Goal: Information Seeking & Learning: Learn about a topic

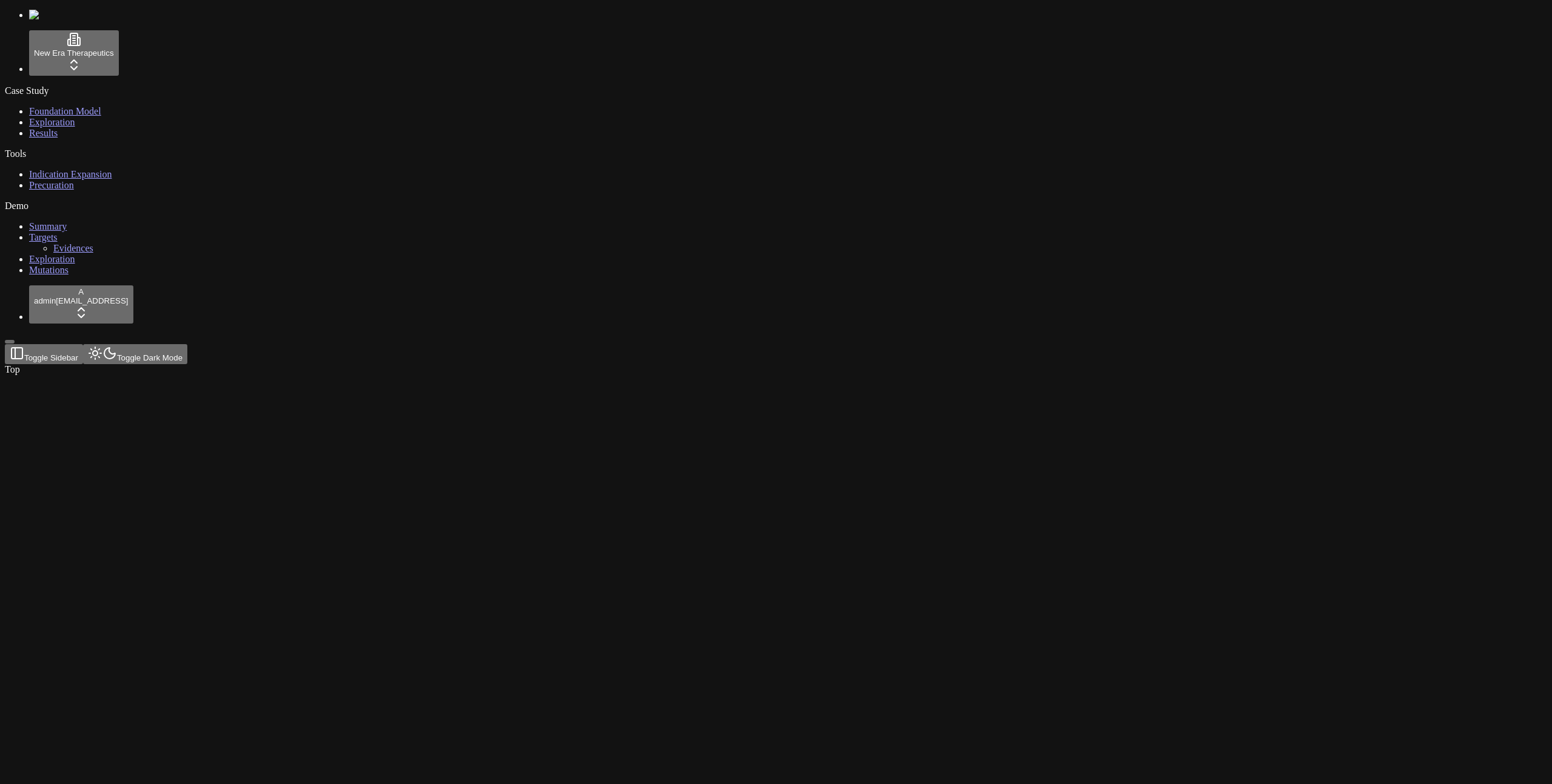
click at [82, 275] on div "Case Study Foundation Model Exploration Results Tools Indication Expansion Prec…" at bounding box center [776, 181] width 1542 height 191
click at [96, 380] on html "New Era Therapeutics Case Study Foundation Model Exploration Results Tools Indi…" at bounding box center [776, 190] width 1552 height 380
click at [146, 760] on div "Log out" at bounding box center [131, 752] width 45 height 17
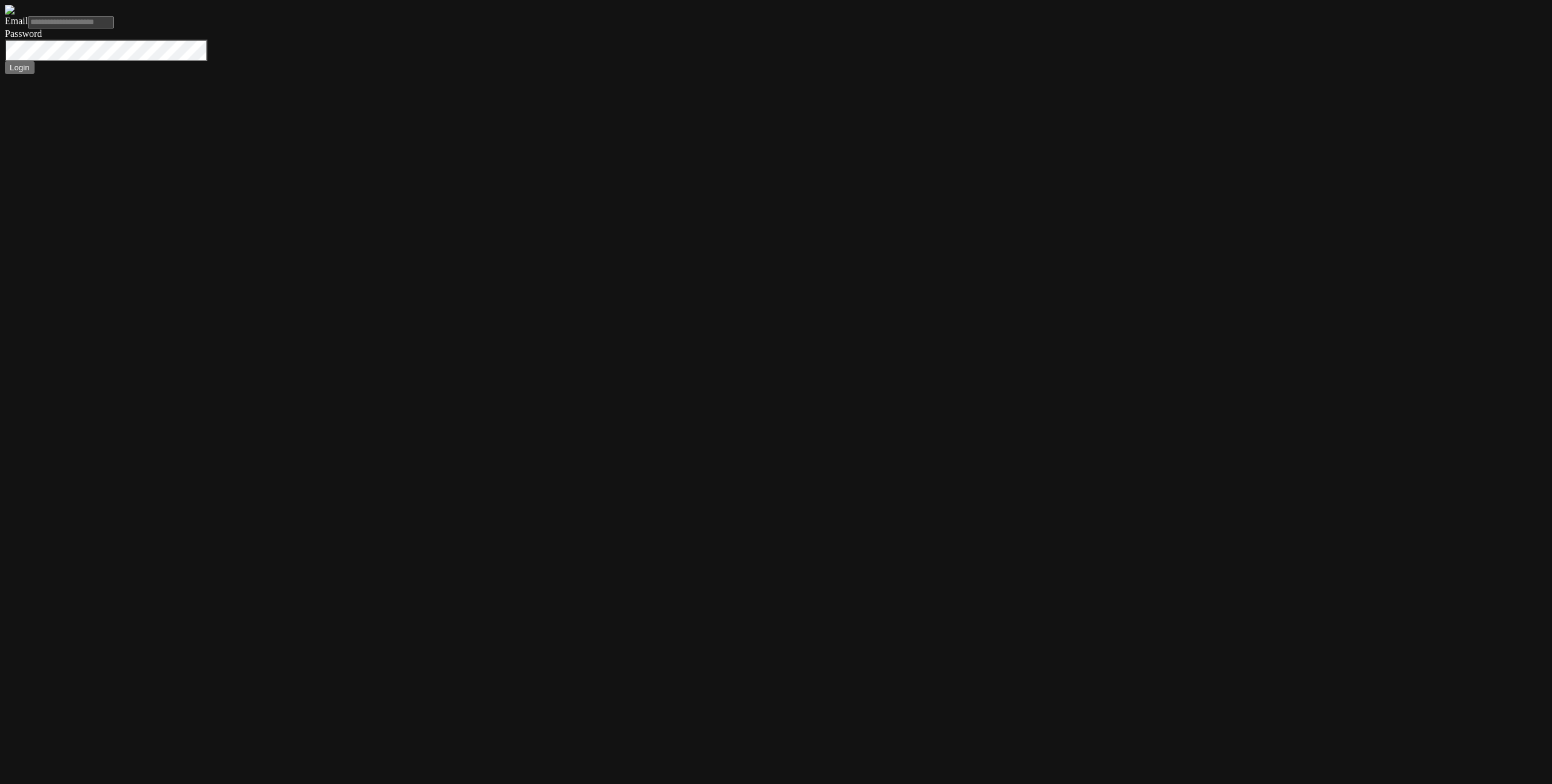
type input "**********"
click at [5, 61] on button "Login" at bounding box center [20, 68] width 29 height 13
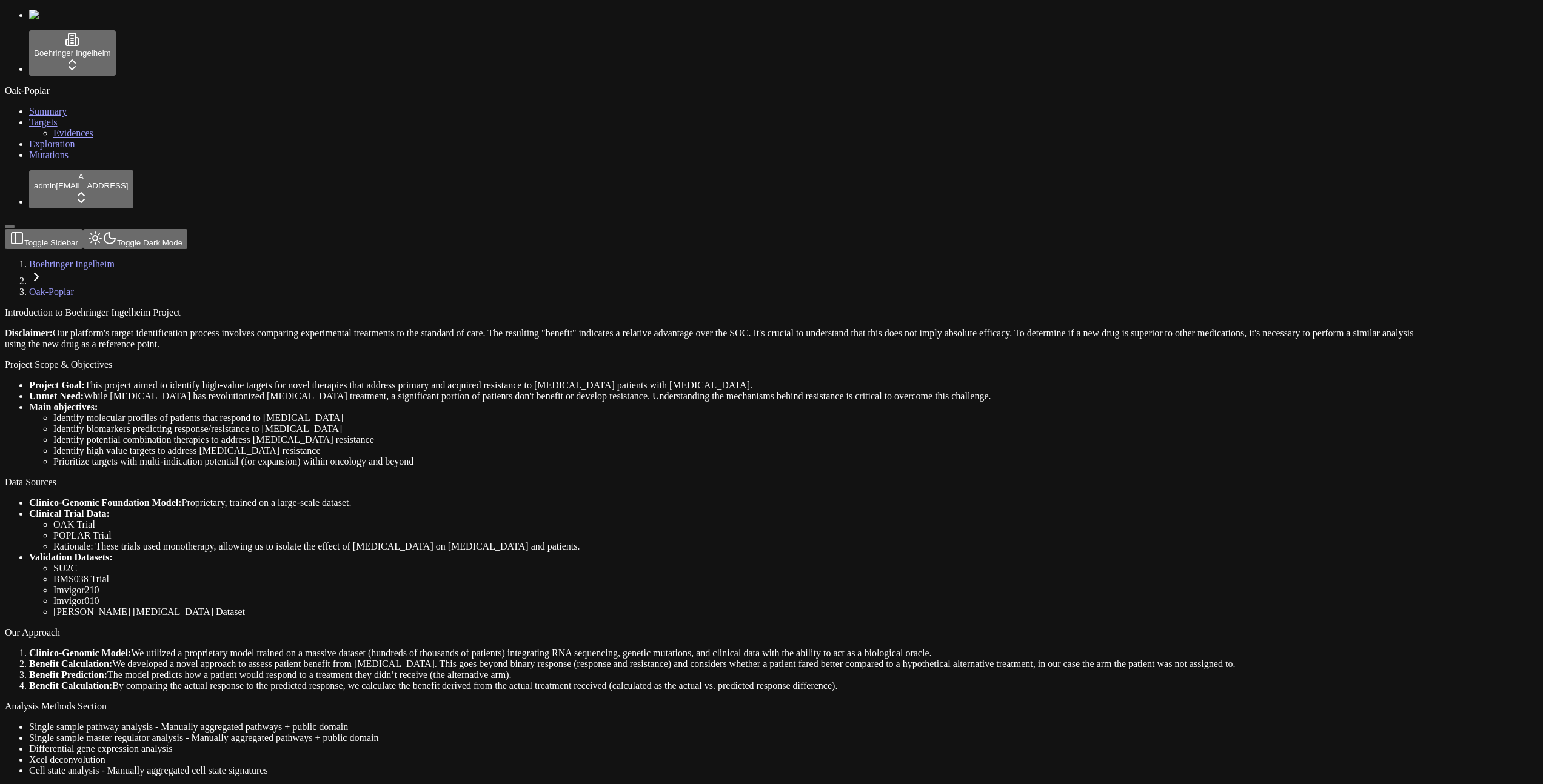
drag, startPoint x: 110, startPoint y: 519, endPoint x: 109, endPoint y: 336, distance: 183.0
click at [64, 160] on link "Mutations" at bounding box center [49, 155] width 39 height 11
click at [63, 161] on div "Oak-Poplar Summary Targets Evidences Exploration Mutations" at bounding box center [771, 123] width 1533 height 75
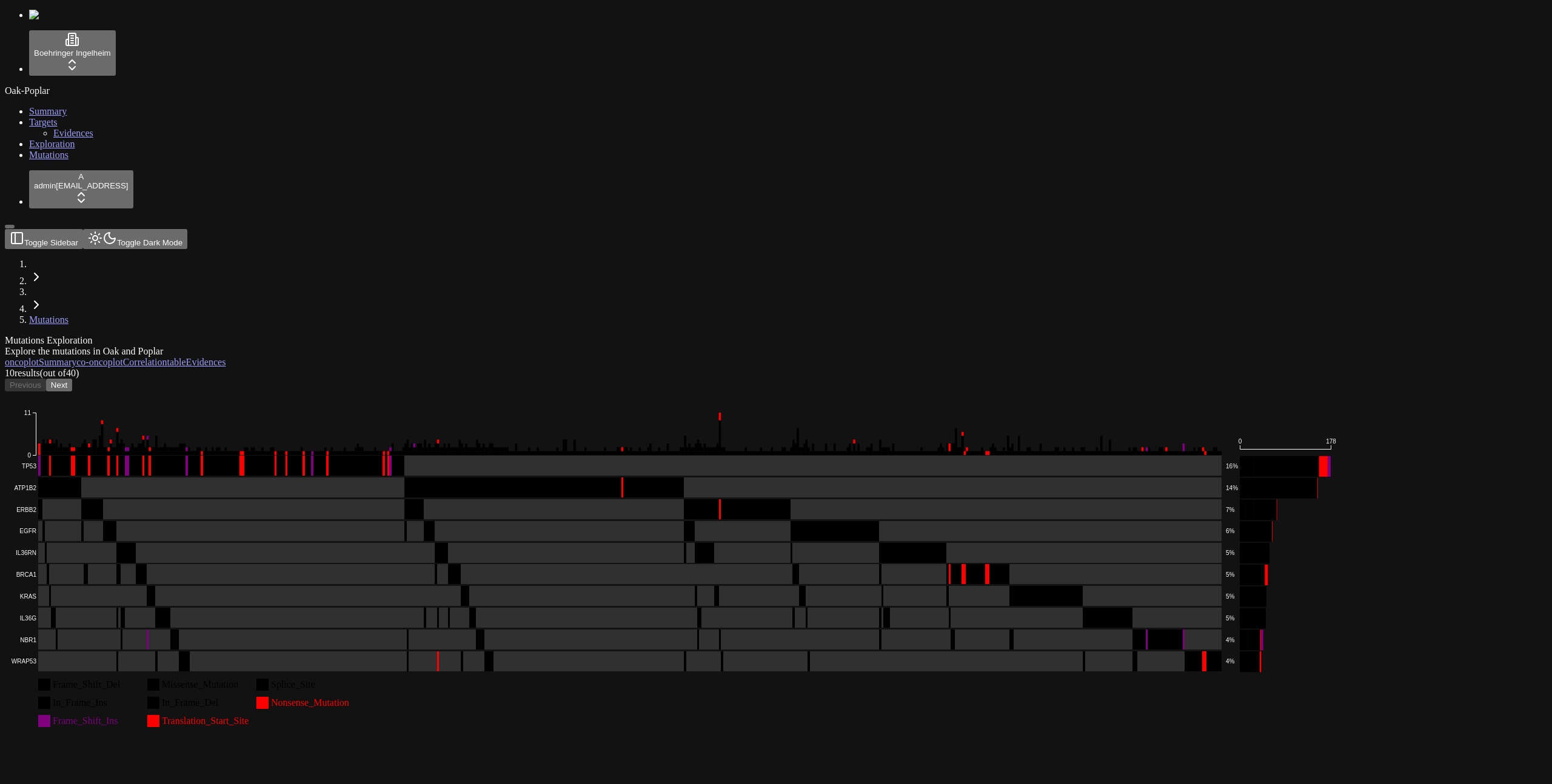
click at [64, 161] on div "Oak-Poplar Summary Targets Evidences Exploration Mutations" at bounding box center [776, 123] width 1542 height 75
click at [650, 368] on div "10 result s (out of 40 ) Previous Next" at bounding box center [717, 379] width 1426 height 24
click at [633, 368] on div "10 result s (out of 40 ) Previous Next" at bounding box center [717, 379] width 1426 height 24
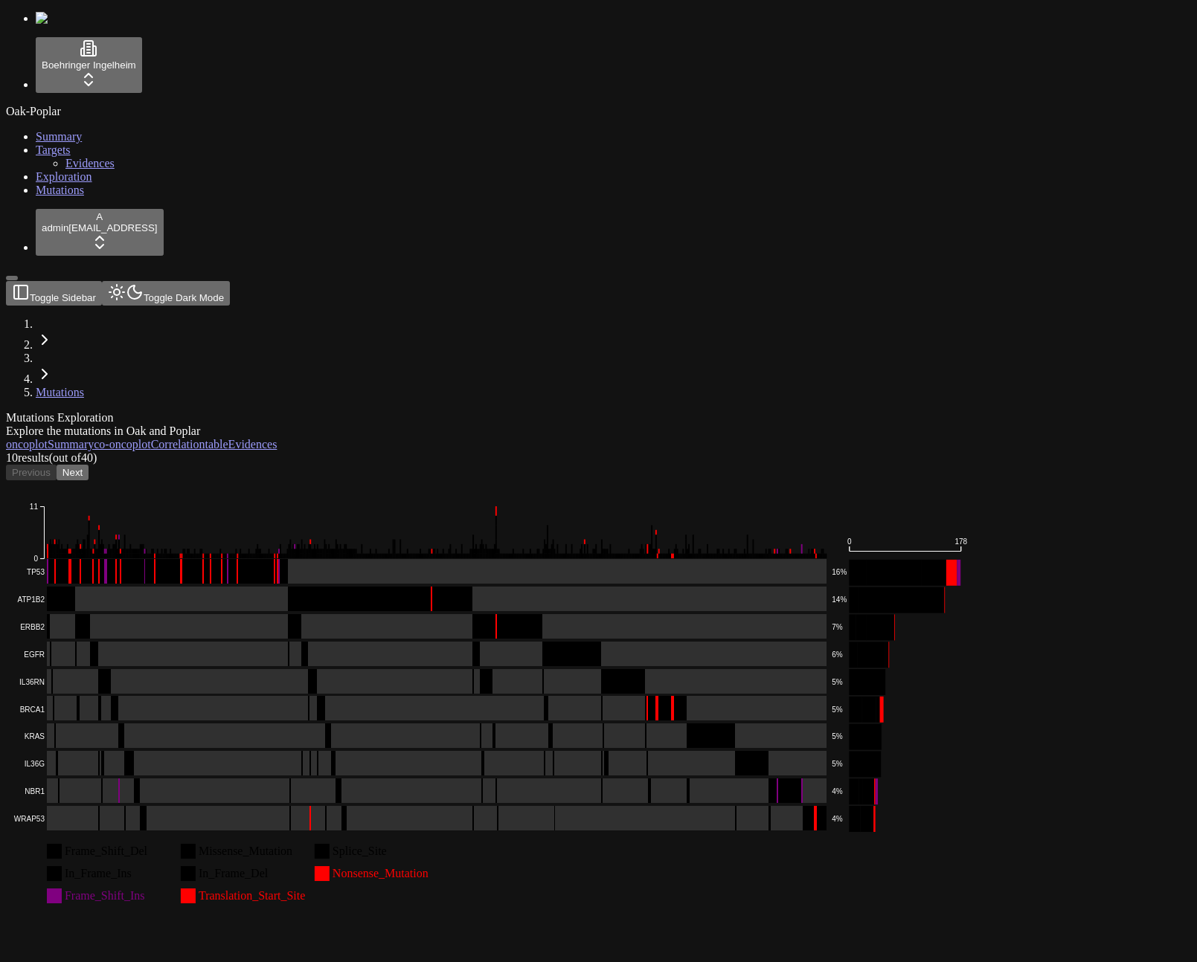
click at [528, 425] on div "Explore the mutations in Oak and Poplar" at bounding box center [527, 431] width 1042 height 13
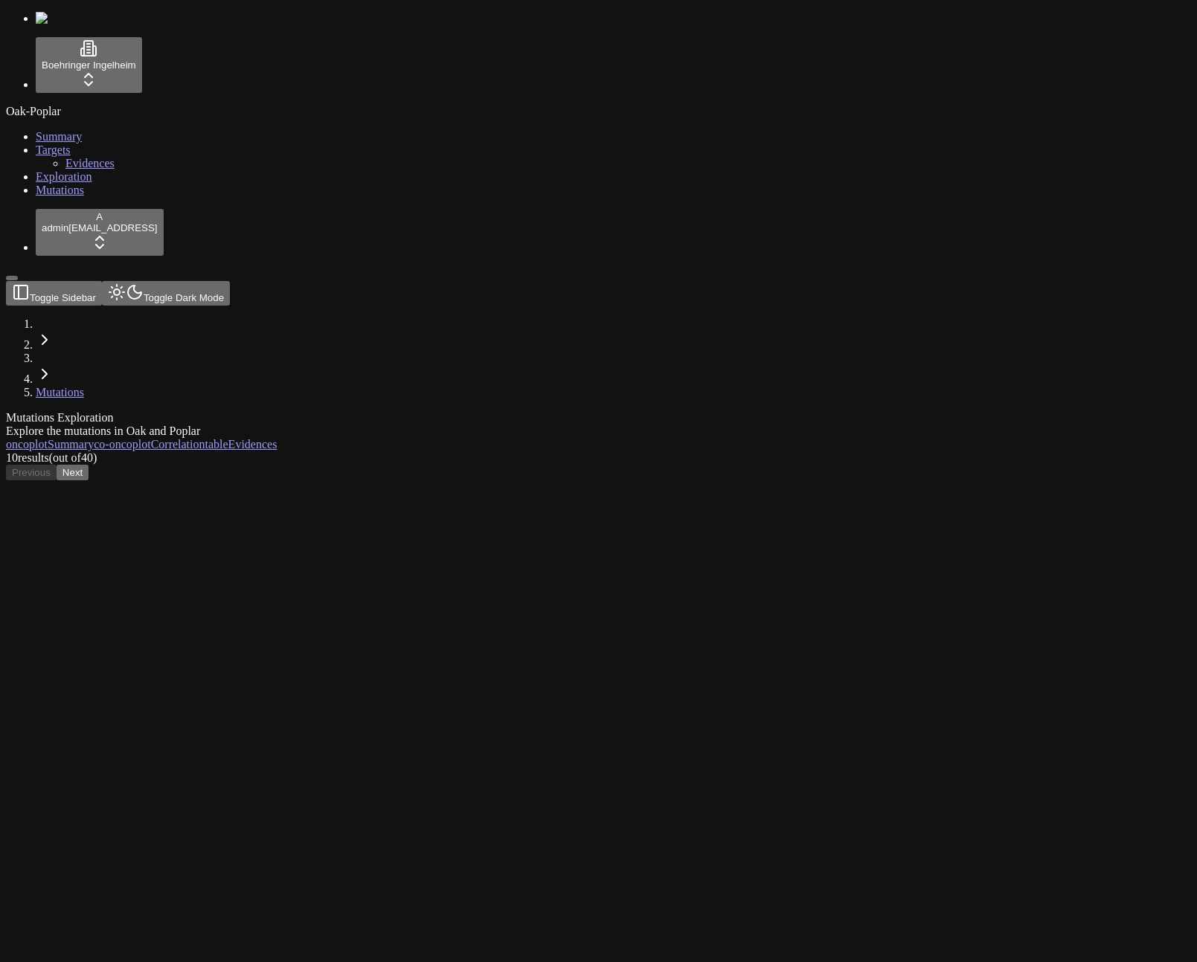
click at [588, 494] on div "Mutations Exploration Explore the mutations in Oak and Poplar oncoplot Summary …" at bounding box center [527, 452] width 1042 height 83
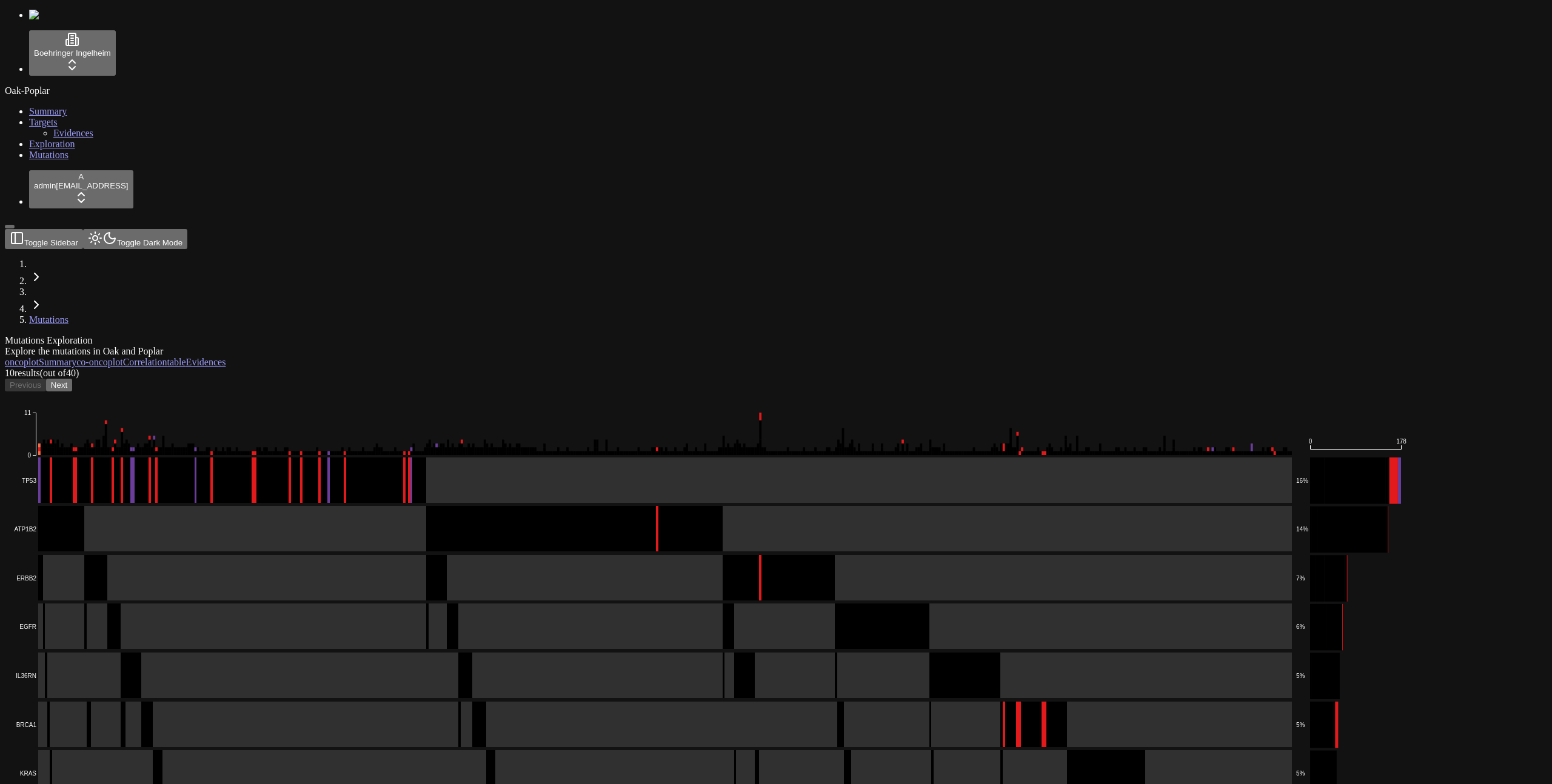
click at [574, 229] on header "Toggle Sidebar Toggle Dark Mode Mutations" at bounding box center [717, 277] width 1426 height 96
click at [655, 346] on div "Explore the mutations in Oak and Poplar" at bounding box center [717, 351] width 1426 height 11
click at [467, 335] on div "Mutations Exploration Explore the mutations in Oak and Poplar oncoplot Summary …" at bounding box center [717, 679] width 1426 height 689
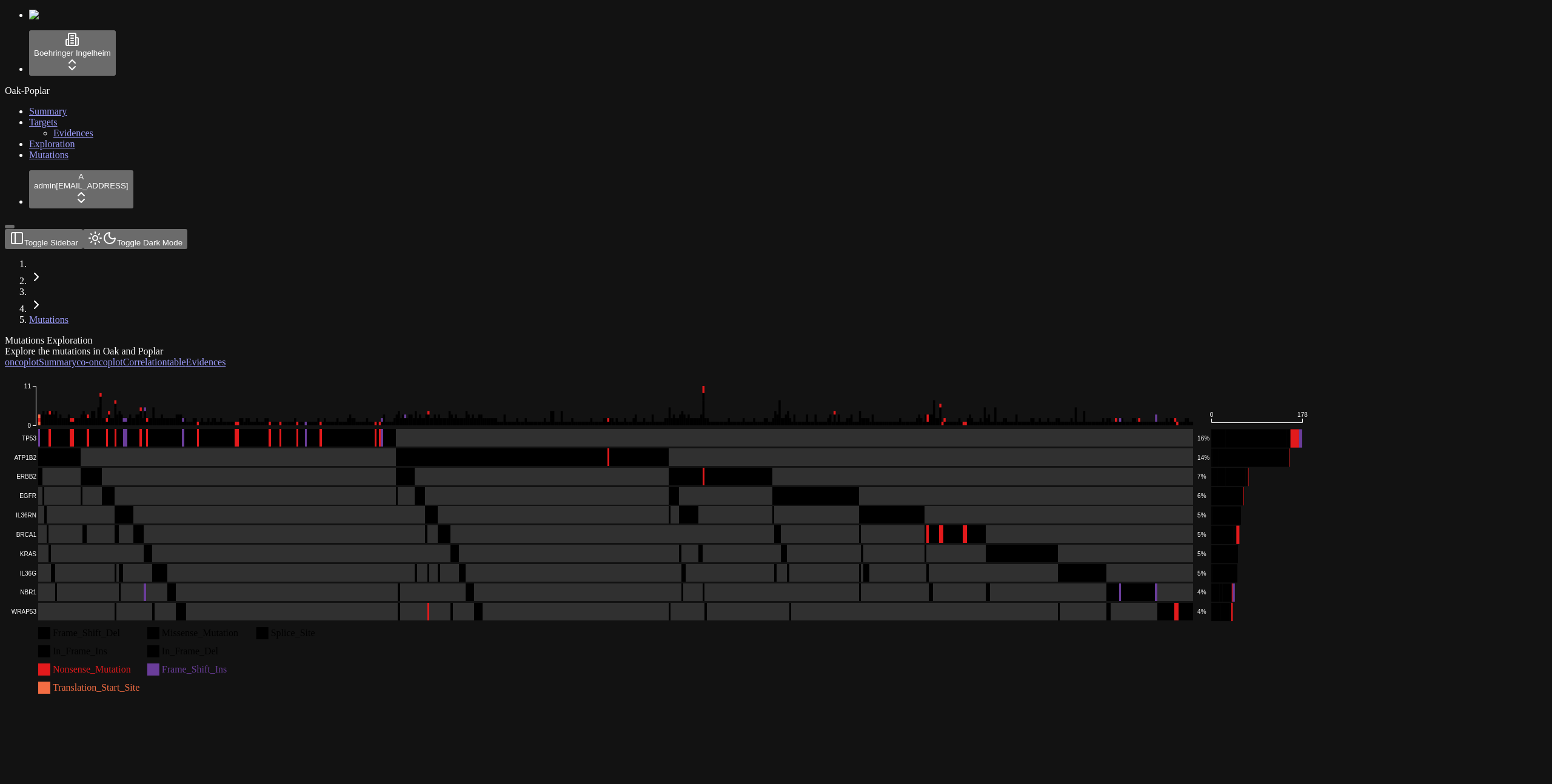
click at [93, 704] on html "Boehringer Ingelheim Oak-Poplar Summary Targets Evidences Exploration Mutations…" at bounding box center [776, 352] width 1552 height 704
click at [124, 760] on div "Log out" at bounding box center [131, 752] width 45 height 17
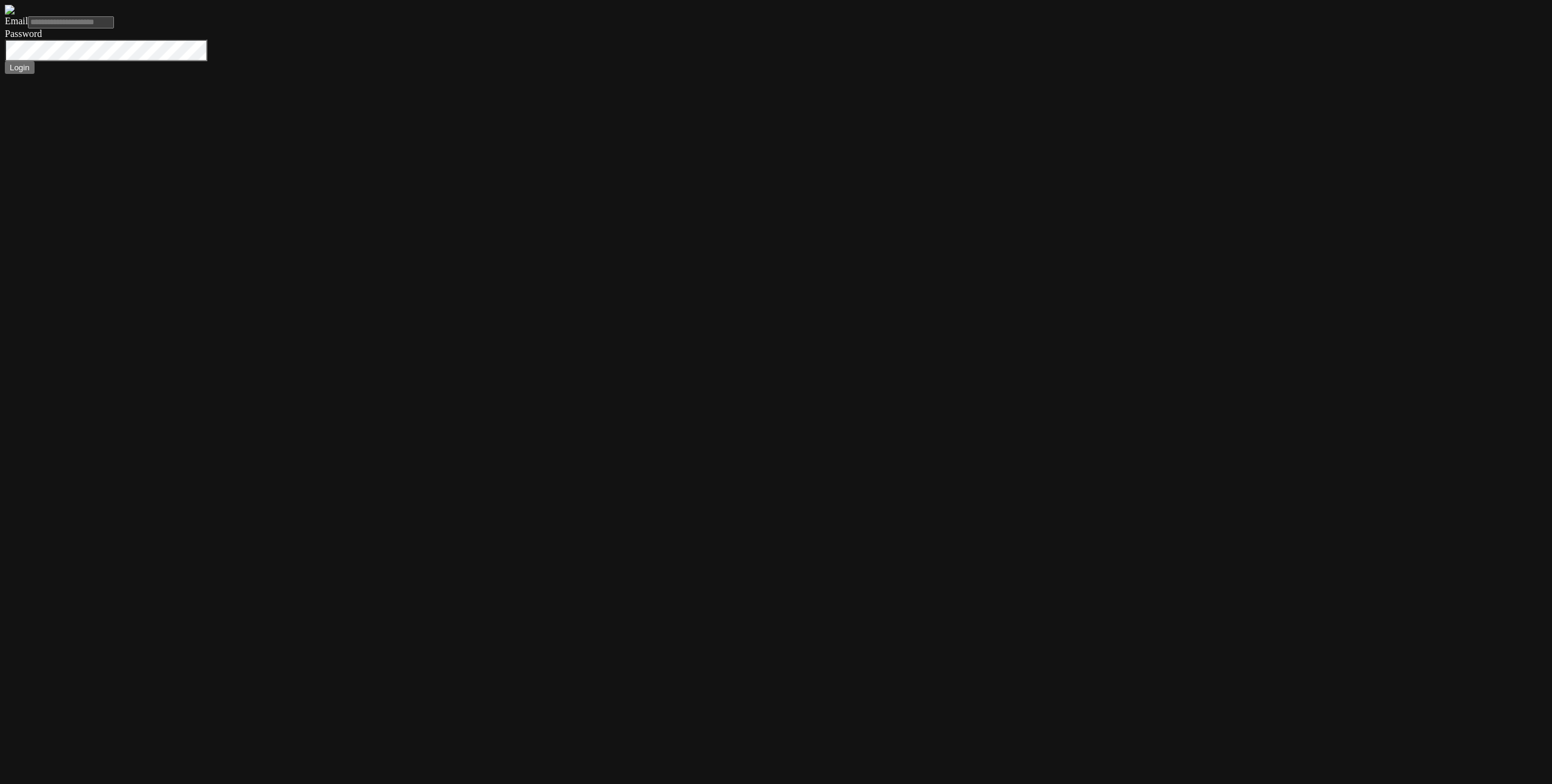
type input "**********"
click at [5, 61] on button "Login" at bounding box center [20, 68] width 29 height 13
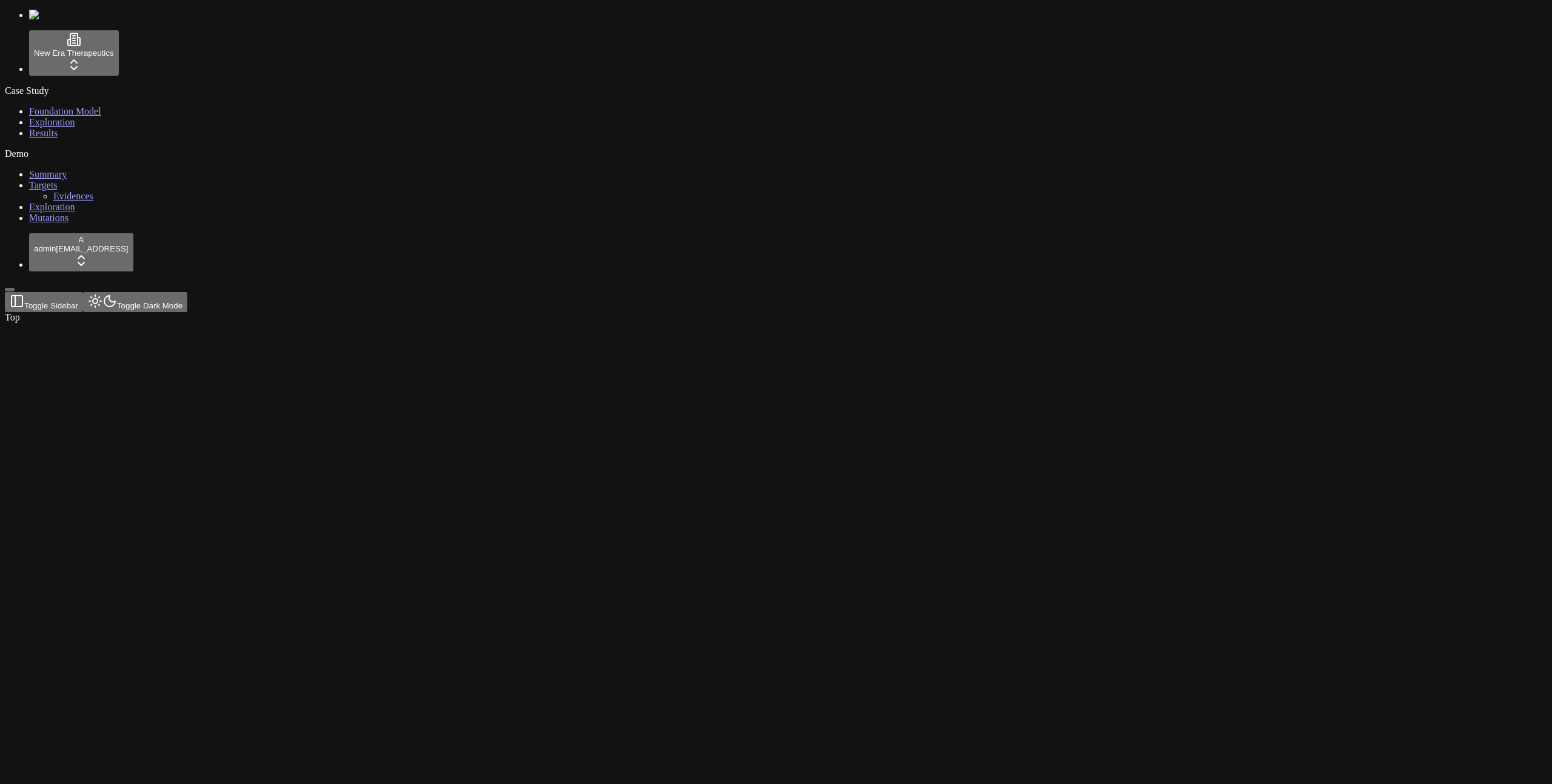
click at [1431, 323] on div at bounding box center [717, 323] width 1426 height 0
click at [73, 110] on span "Foundation Model" at bounding box center [65, 111] width 73 height 11
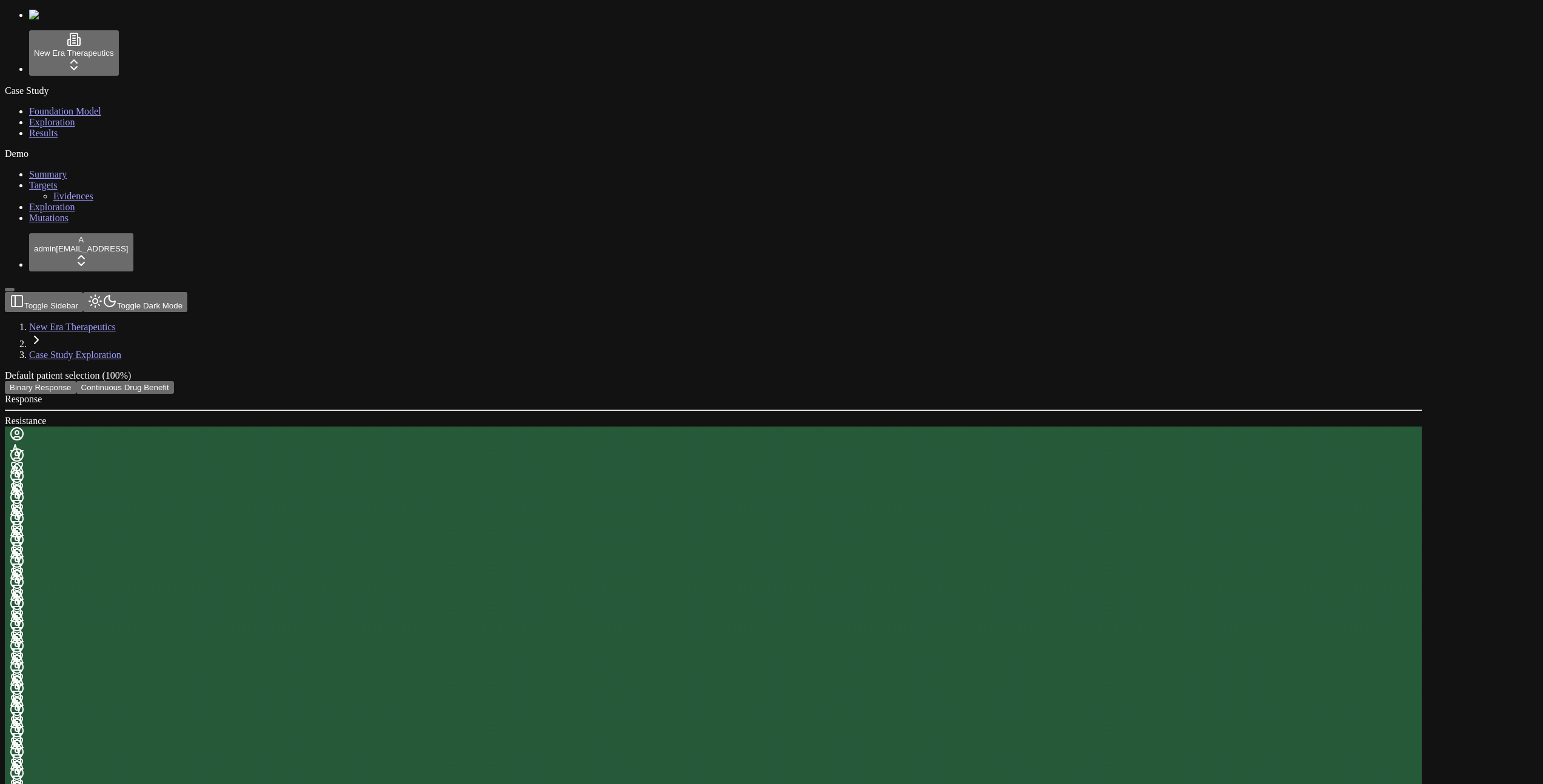
click at [395, 394] on div "Response Resistance" at bounding box center [713, 410] width 1417 height 33
click at [62, 127] on link "Exploration" at bounding box center [52, 122] width 46 height 11
